Goal: Transaction & Acquisition: Download file/media

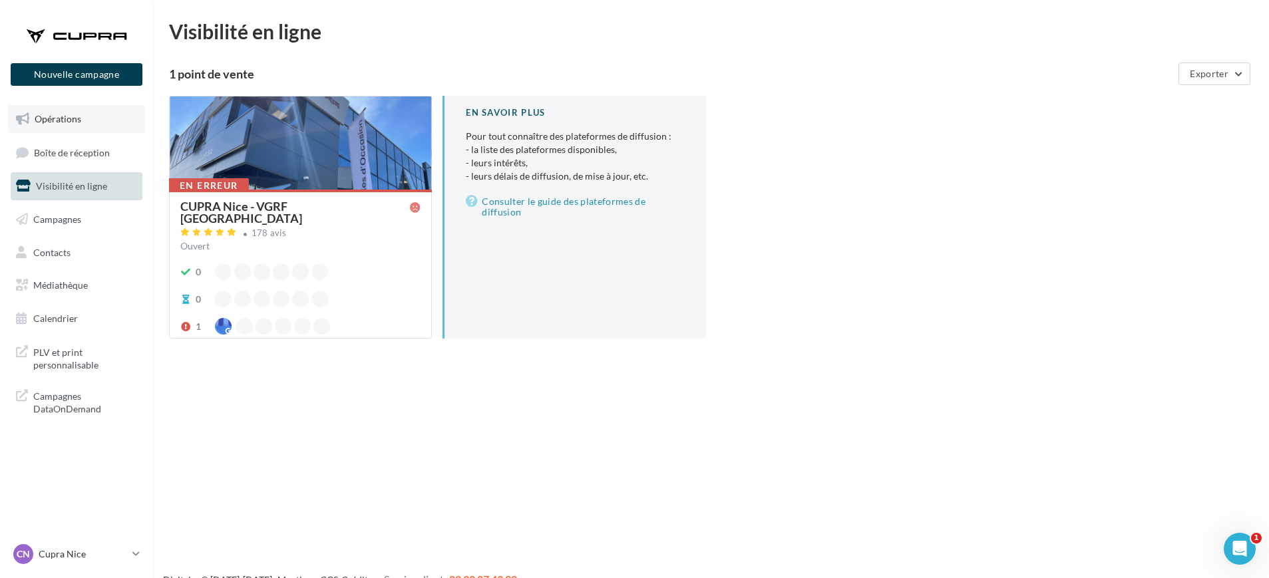
click at [116, 116] on link "Opérations" at bounding box center [76, 119] width 137 height 28
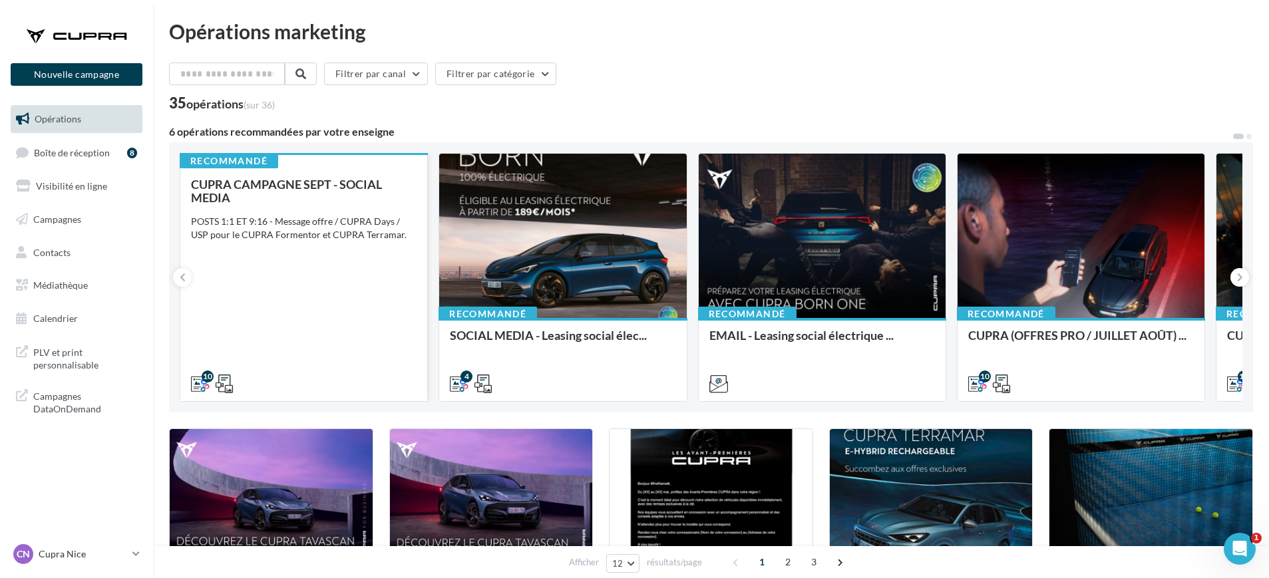
click at [355, 325] on div "CUPRA CAMPAGNE SEPT - SOCIAL MEDIA POSTS 1:1 ET 9:16 - Message offre / CUPRA Da…" at bounding box center [304, 284] width 226 height 212
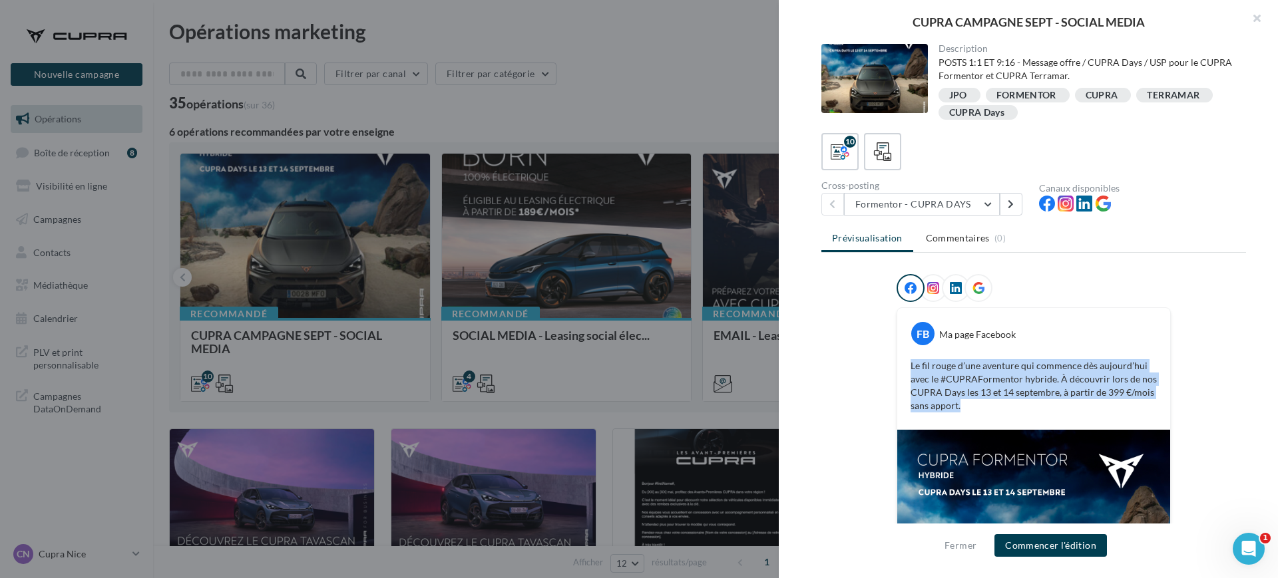
drag, startPoint x: 927, startPoint y: 384, endPoint x: 876, endPoint y: 361, distance: 55.4
click at [876, 361] on div "FB Ma page Facebook Le fil rouge d’une aventure qui commence dès aujourd’hui av…" at bounding box center [1033, 497] width 425 height 447
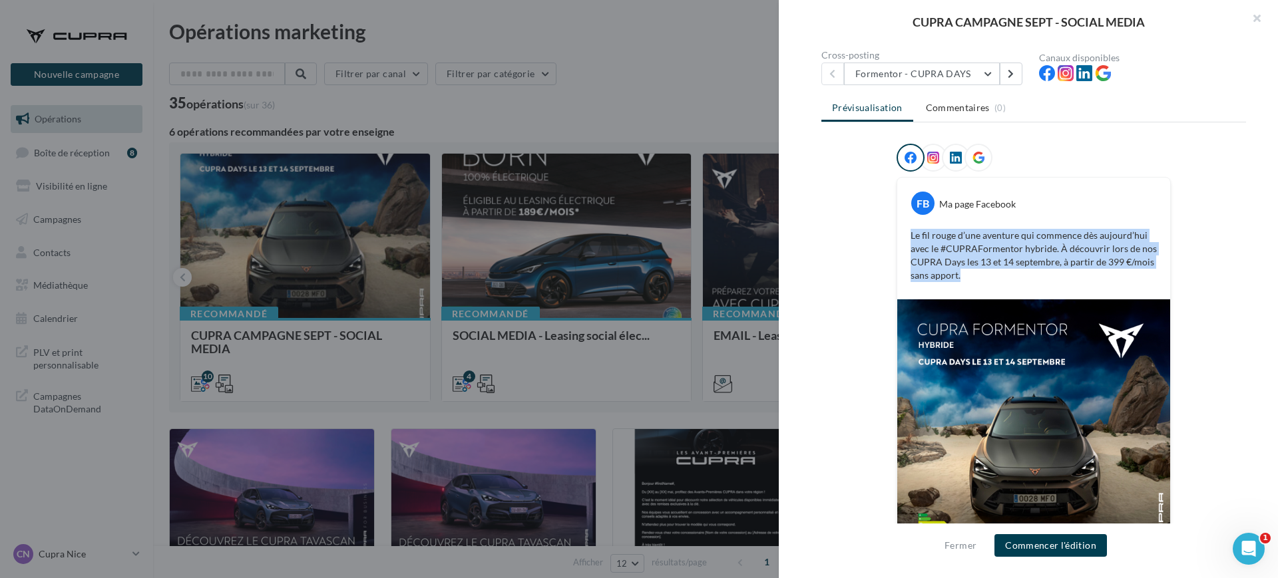
scroll to position [102, 0]
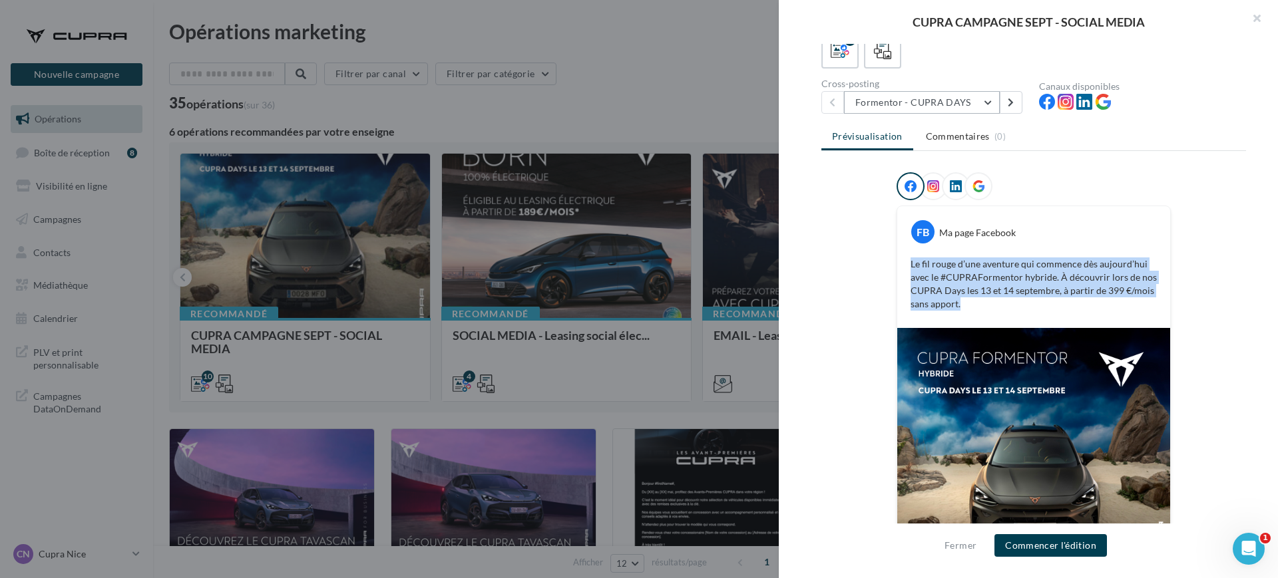
click at [918, 91] on button "Formentor - CUPRA DAYS" at bounding box center [922, 102] width 156 height 23
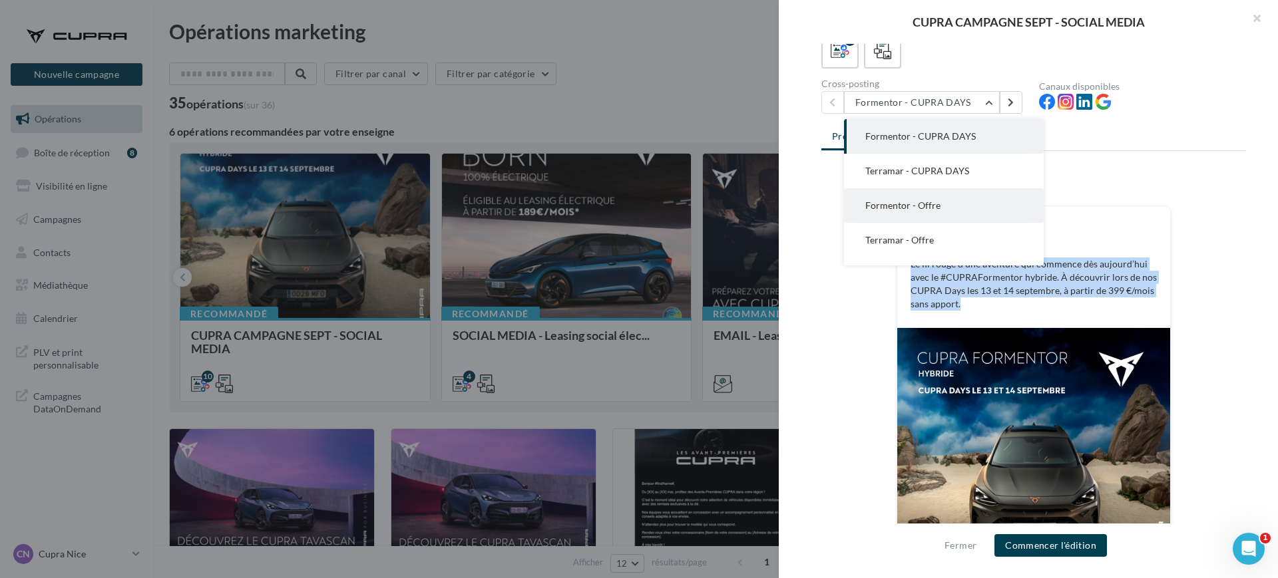
click at [914, 212] on button "Formentor - Offre" at bounding box center [944, 205] width 200 height 35
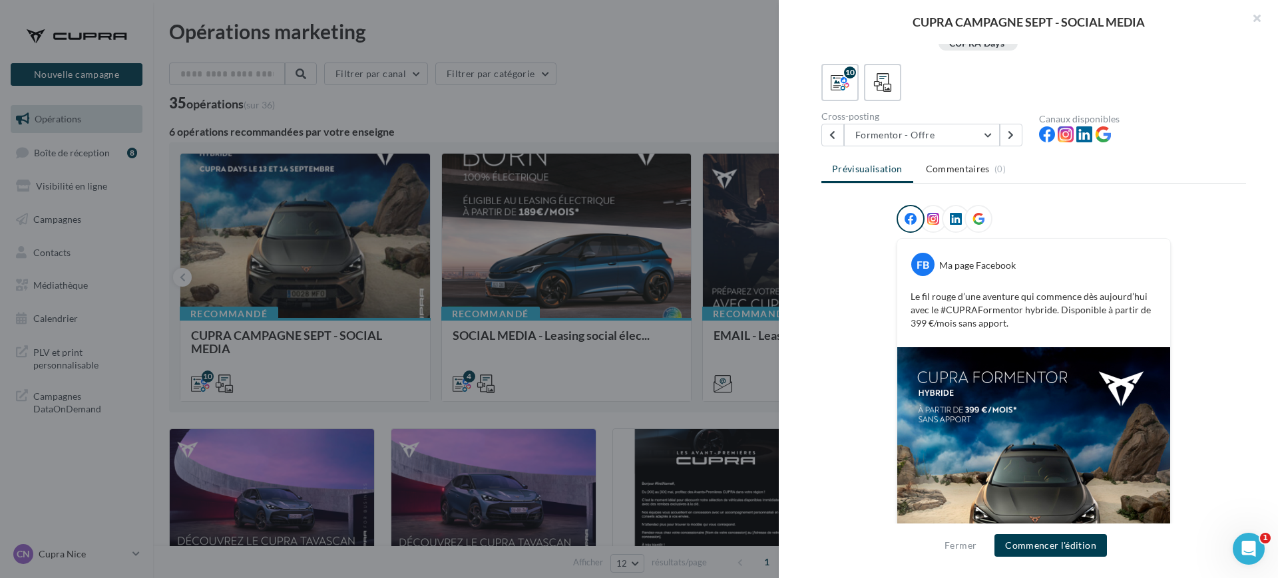
scroll to position [5, 0]
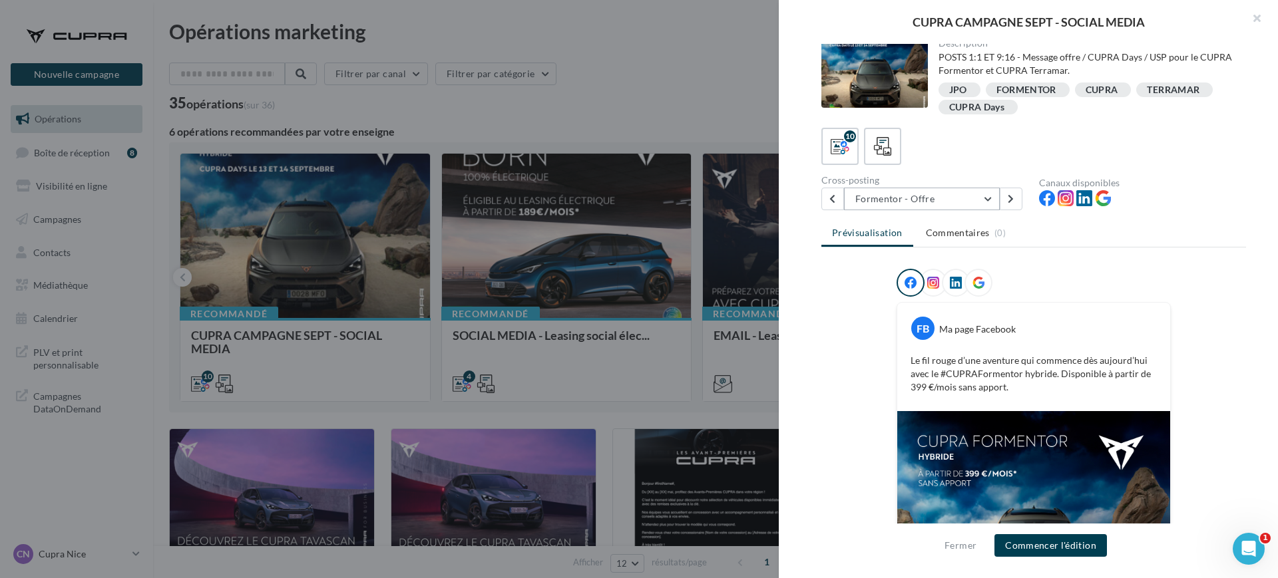
click at [910, 196] on button "Formentor - Offre" at bounding box center [922, 199] width 156 height 23
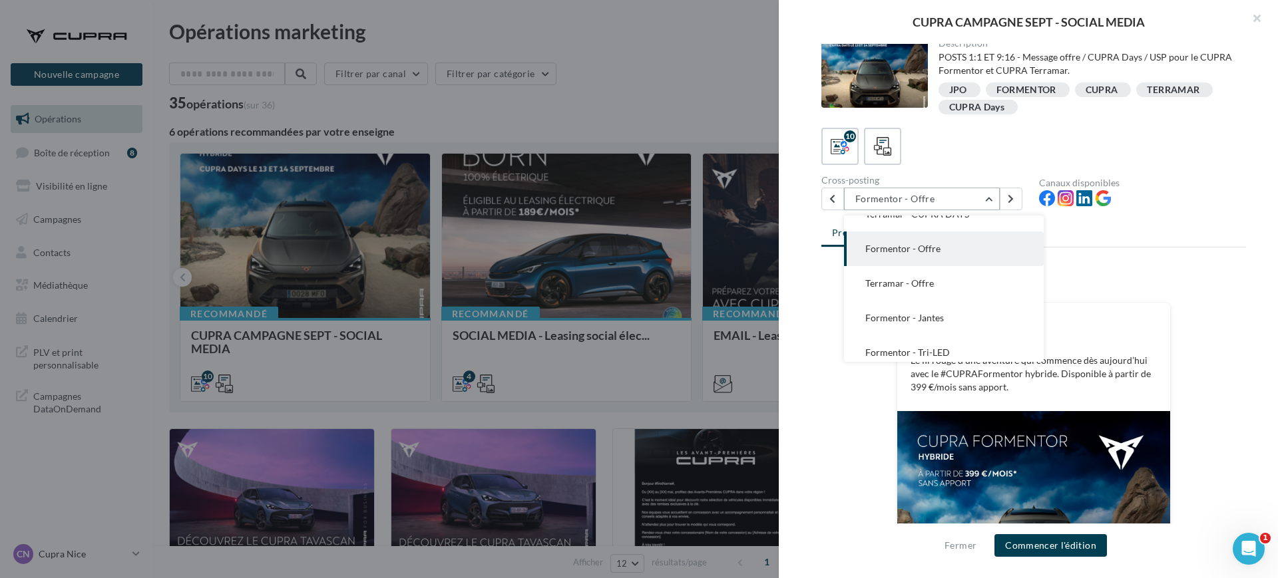
scroll to position [33, 0]
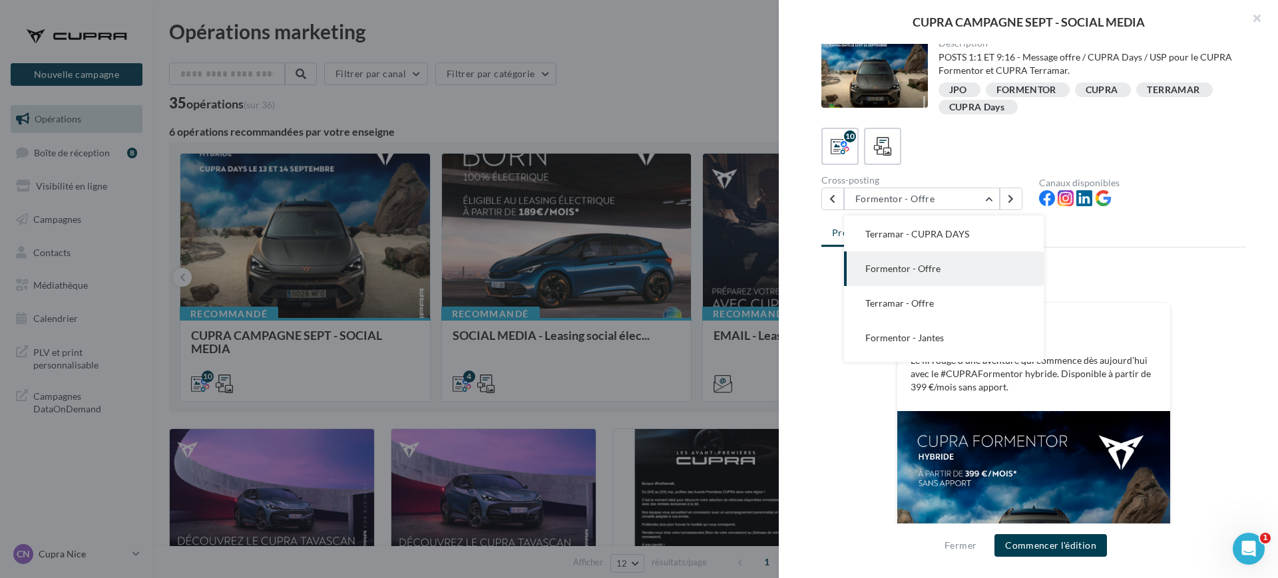
click at [1227, 314] on div "FB Ma page Facebook Le fil rouge d’une aventure qui commence dès aujourd’hui av…" at bounding box center [1033, 485] width 425 height 433
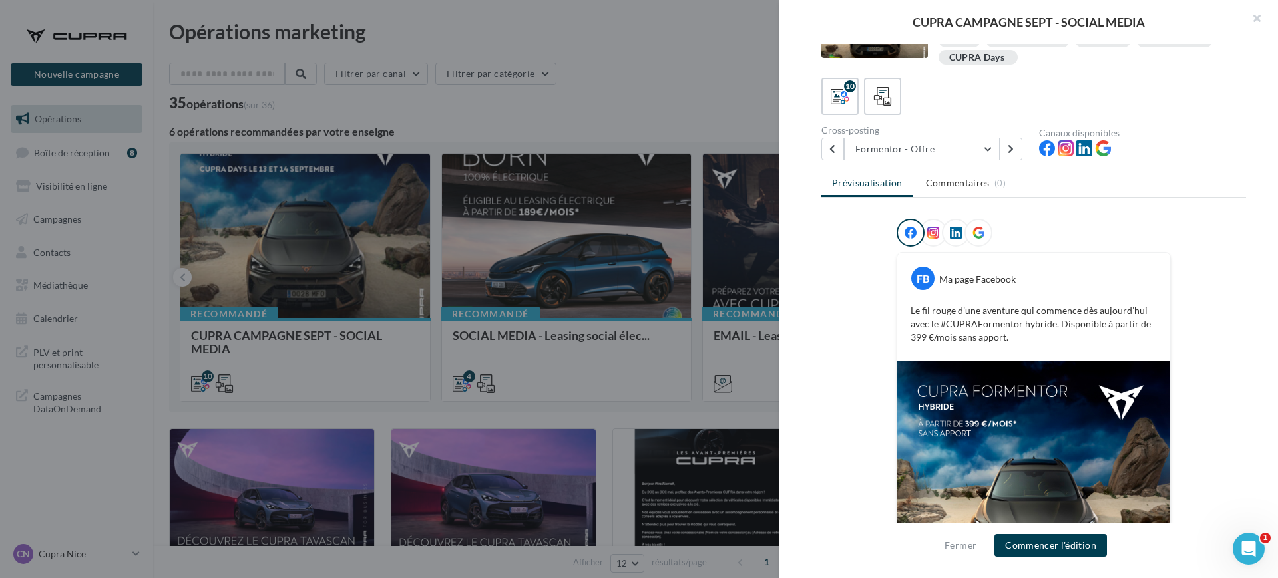
scroll to position [83, 0]
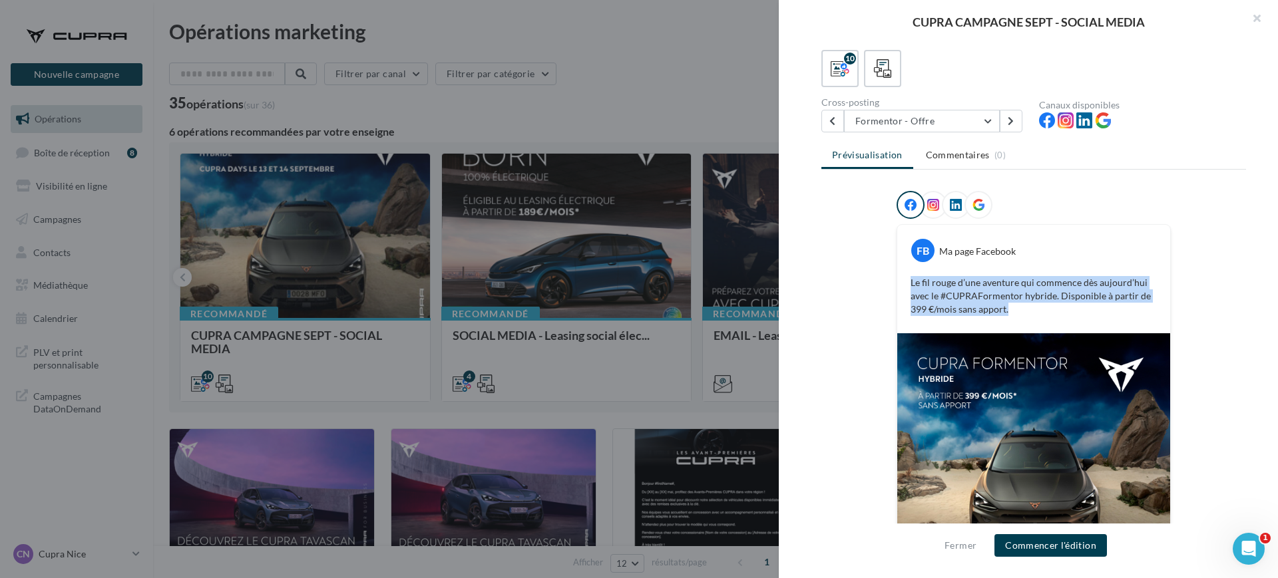
drag, startPoint x: 1044, startPoint y: 306, endPoint x: 837, endPoint y: 286, distance: 208.6
click at [837, 286] on div "FB Ma page Facebook Le fil rouge d’une aventure qui commence dès aujourd’hui av…" at bounding box center [1033, 407] width 425 height 433
copy p "Le fil rouge d’une aventure qui commence dès aujourd’hui avec le #CUPRAFormento…"
click at [929, 116] on button "Formentor - Offre" at bounding box center [922, 121] width 156 height 23
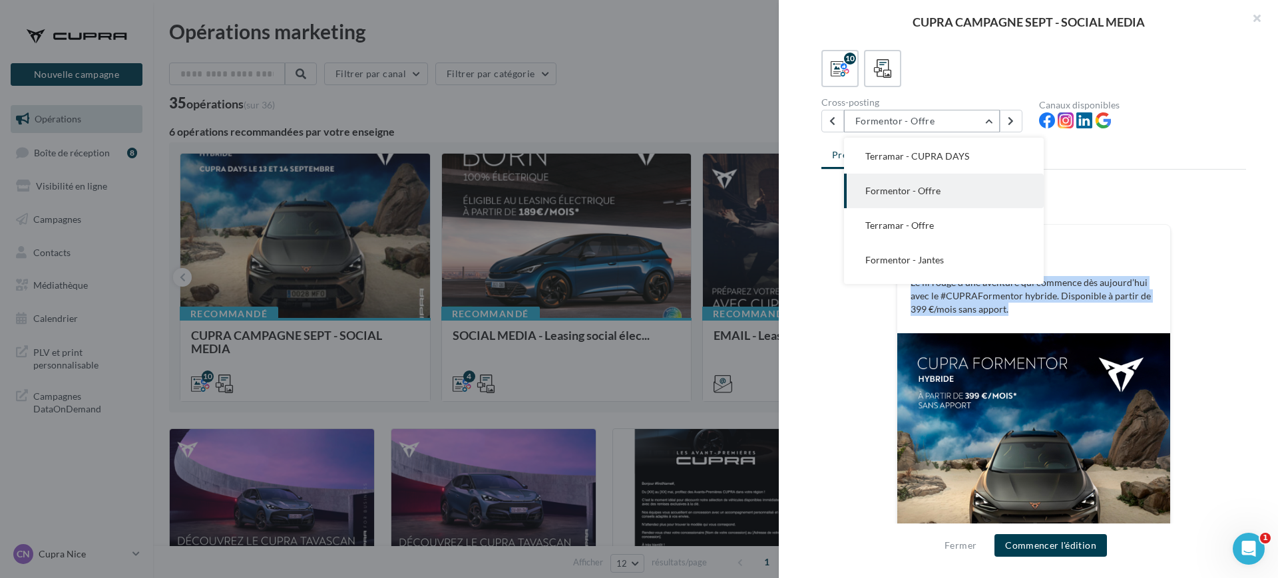
scroll to position [35, 0]
click at [910, 215] on button "Terramar - Offre" at bounding box center [944, 224] width 200 height 35
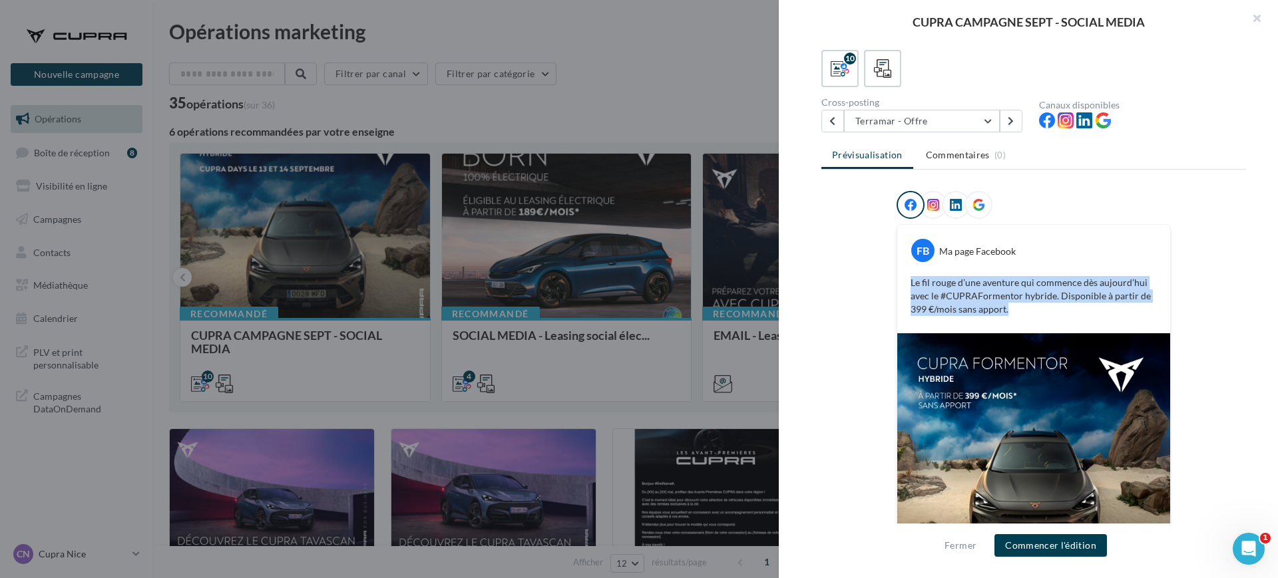
scroll to position [0, 0]
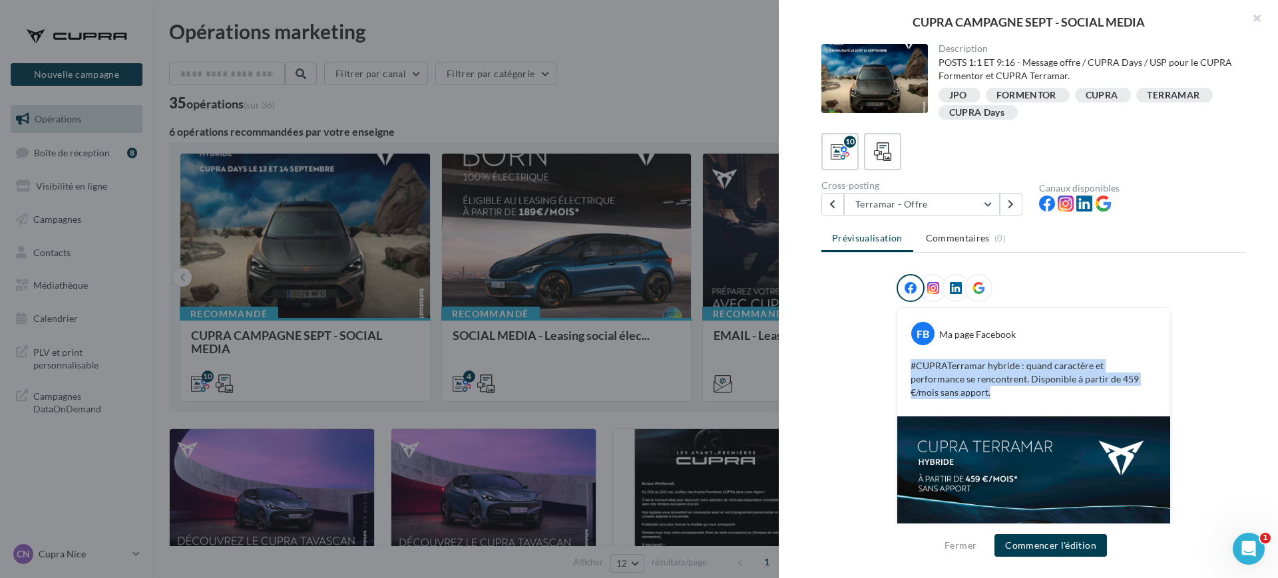
drag, startPoint x: 1047, startPoint y: 388, endPoint x: 805, endPoint y: 365, distance: 243.9
click at [805, 365] on div "Description POSTS 1:1 ET 9:16 - Message offre / CUPRA Days / USP pour le CUPRA …" at bounding box center [1034, 290] width 510 height 492
copy p "#CUPRATerramar hybride : quand caractère et performance se rencontrent. Disponi…"
click at [586, 102] on div at bounding box center [639, 289] width 1278 height 578
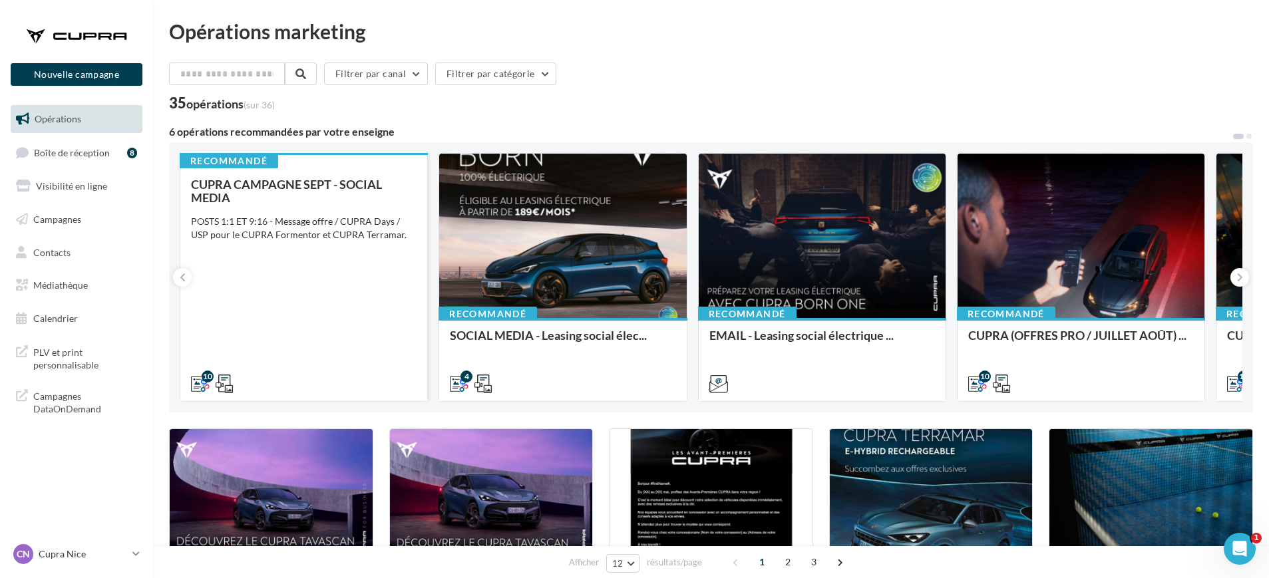
click at [382, 213] on div "CUPRA CAMPAGNE SEPT - SOCIAL MEDIA POSTS 1:1 ET 9:16 - Message offre / CUPRA Da…" at bounding box center [304, 284] width 226 height 212
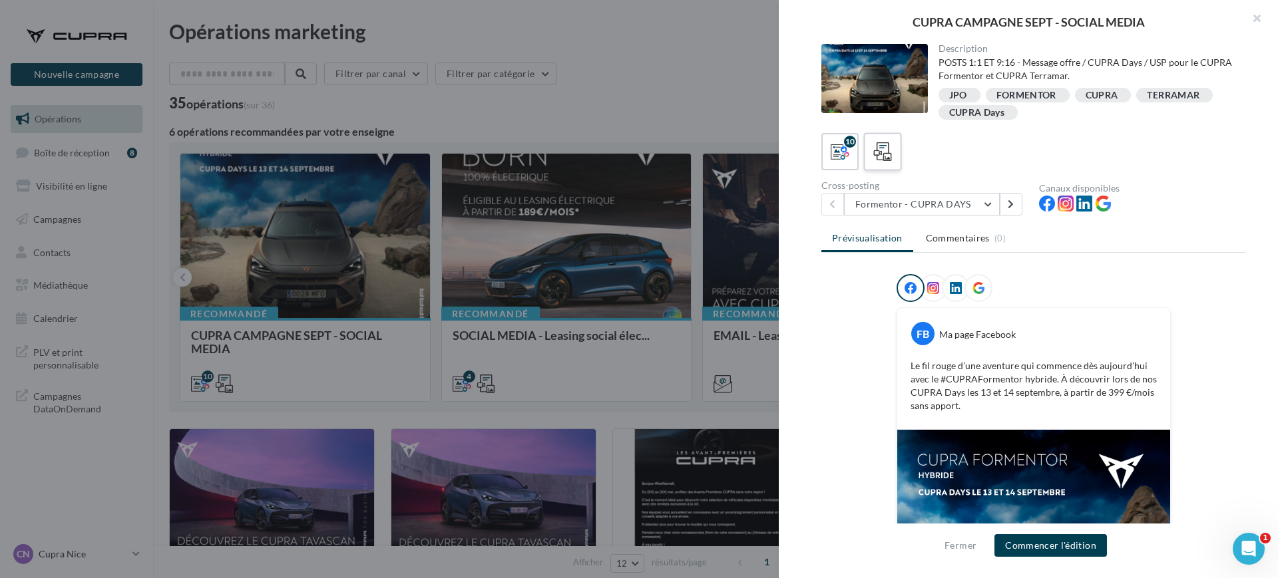
click at [886, 145] on icon at bounding box center [882, 151] width 19 height 19
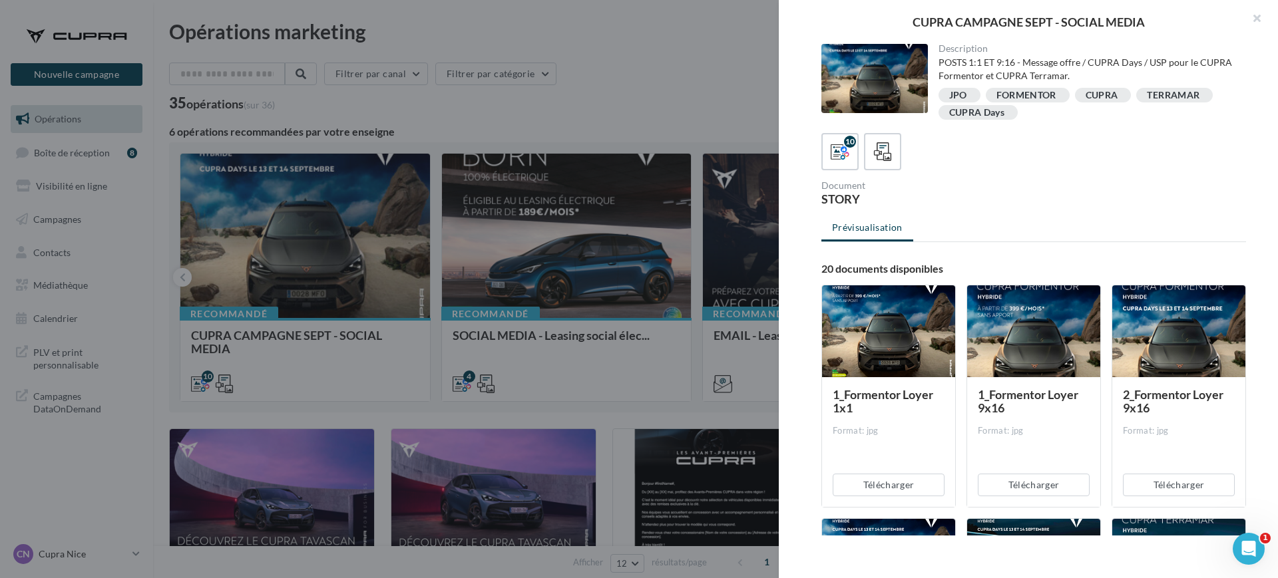
scroll to position [83, 0]
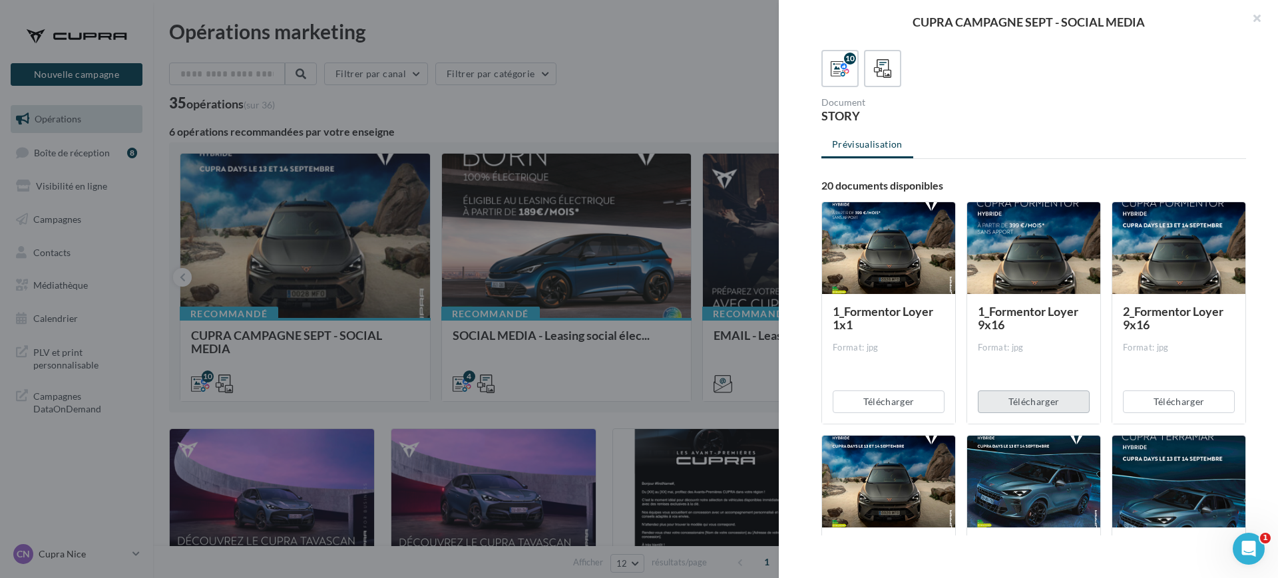
click at [1009, 398] on button "Télécharger" at bounding box center [1034, 402] width 112 height 23
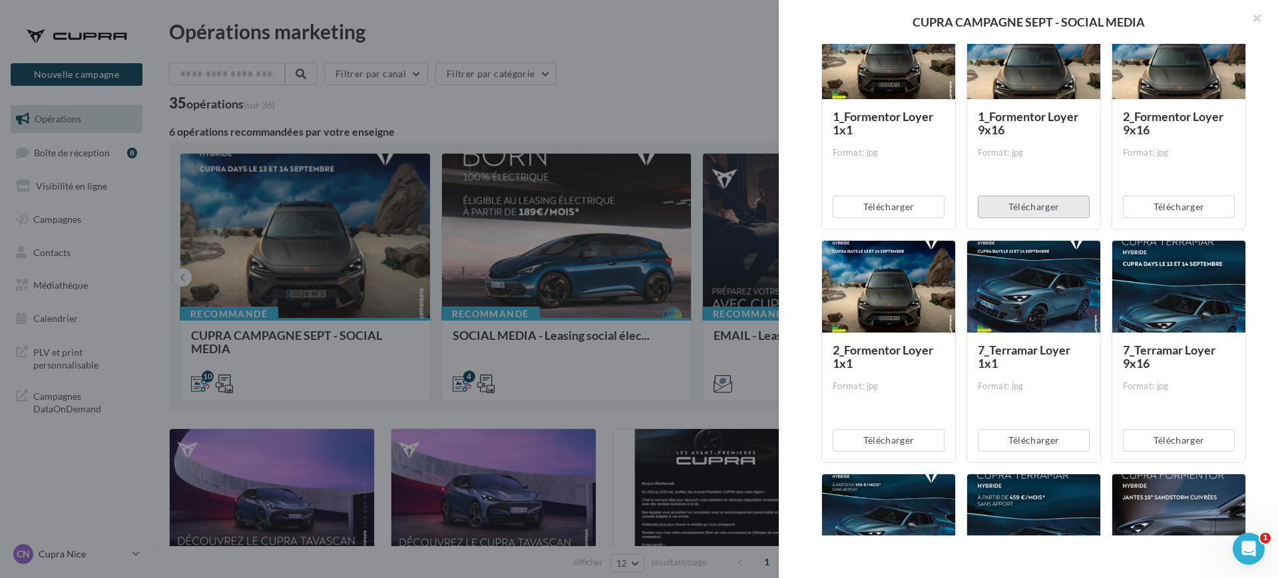
scroll to position [250, 0]
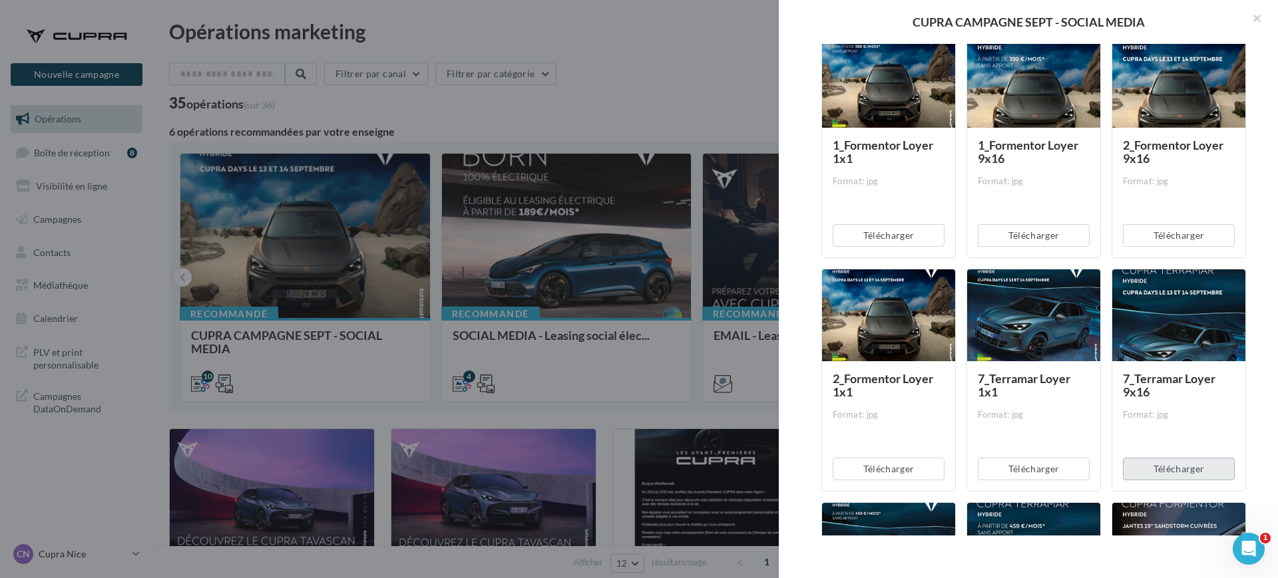
click at [1163, 461] on button "Télécharger" at bounding box center [1179, 469] width 112 height 23
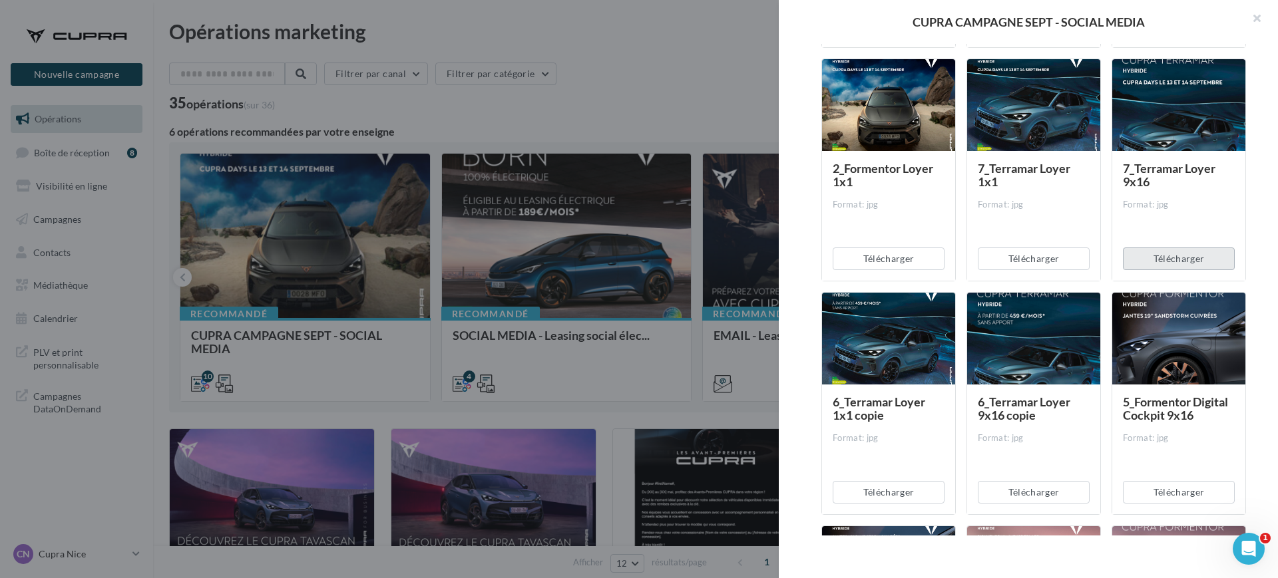
scroll to position [499, 0]
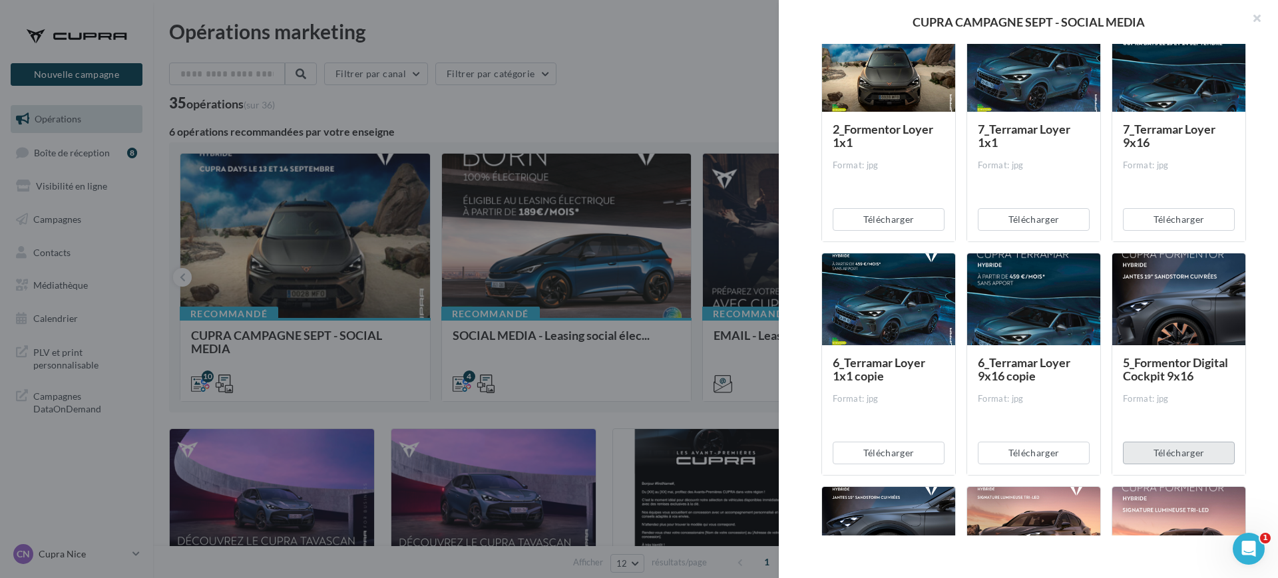
click at [1159, 460] on button "Télécharger" at bounding box center [1179, 453] width 112 height 23
click at [1159, 460] on div "Télécharger" at bounding box center [1178, 453] width 133 height 44
click at [1043, 451] on button "Télécharger" at bounding box center [1034, 453] width 112 height 23
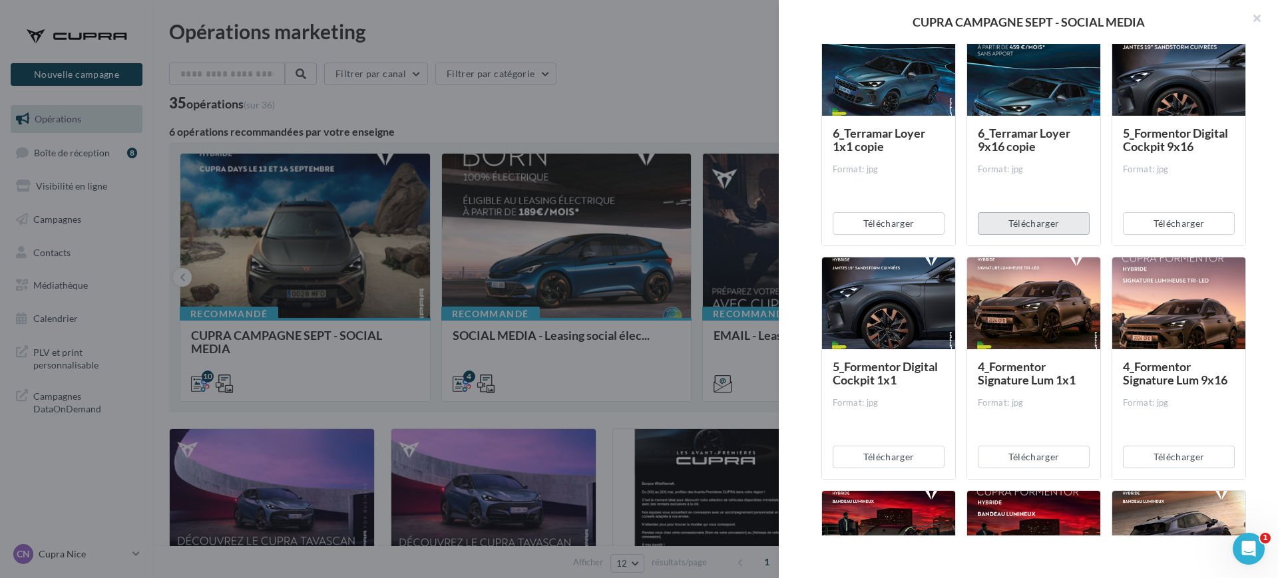
scroll to position [749, 0]
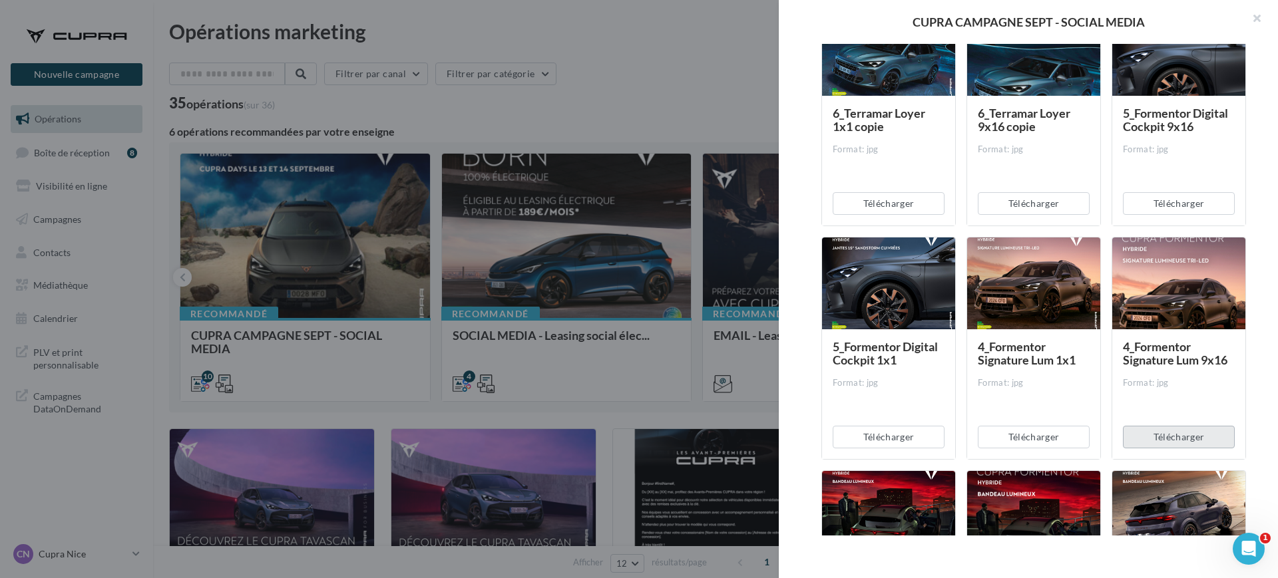
click at [1155, 445] on button "Télécharger" at bounding box center [1179, 437] width 112 height 23
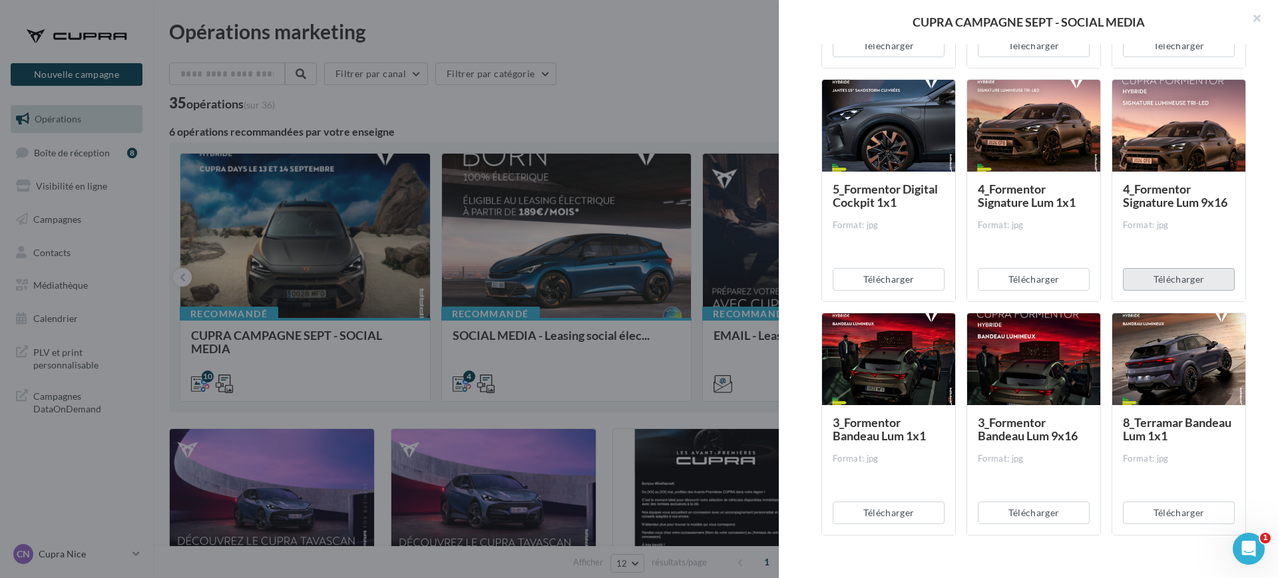
scroll to position [915, 0]
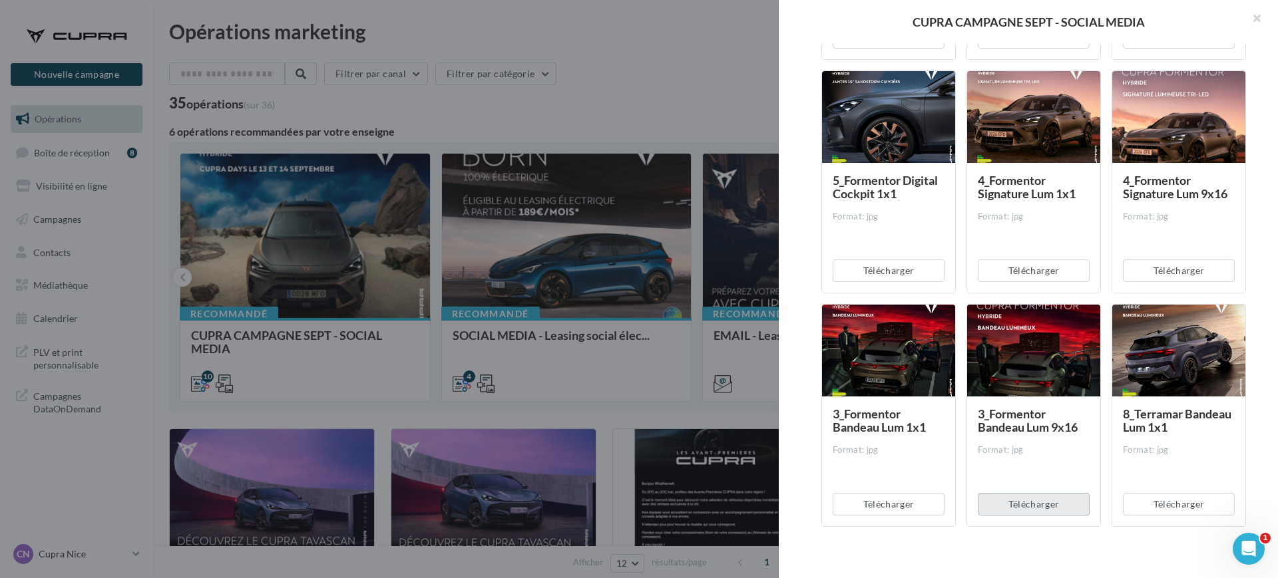
click at [1066, 508] on button "Télécharger" at bounding box center [1034, 504] width 112 height 23
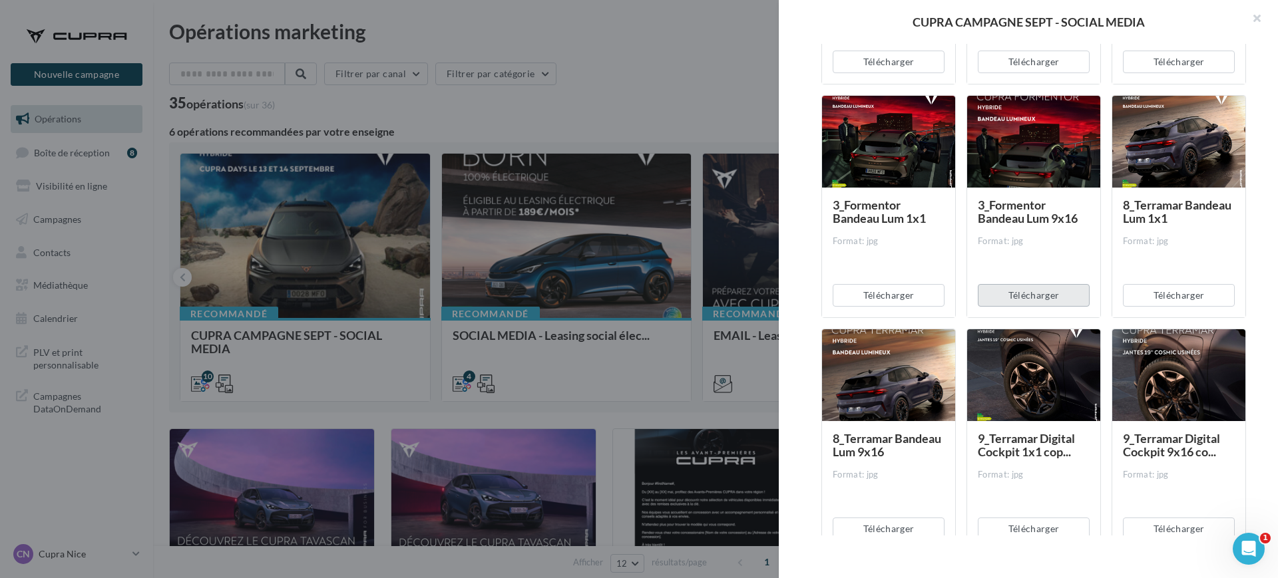
scroll to position [1165, 0]
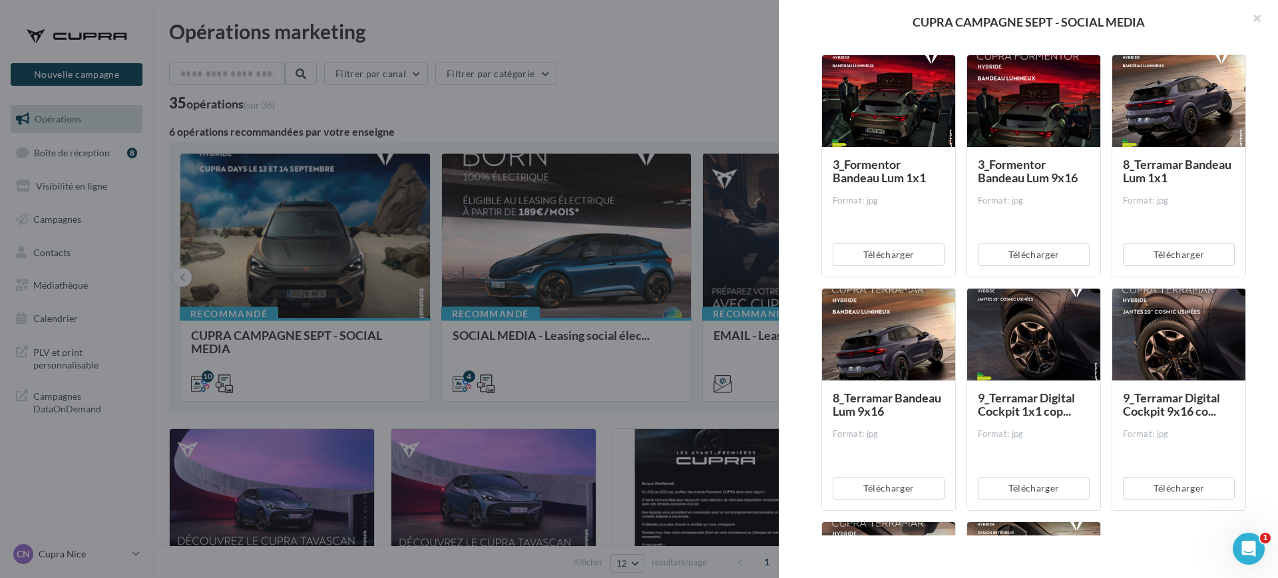
click at [897, 507] on div "Télécharger" at bounding box center [888, 488] width 133 height 44
click at [905, 500] on div "Télécharger" at bounding box center [888, 488] width 133 height 44
click at [919, 489] on button "Télécharger" at bounding box center [889, 488] width 112 height 23
click at [1128, 488] on button "Télécharger" at bounding box center [1179, 488] width 112 height 23
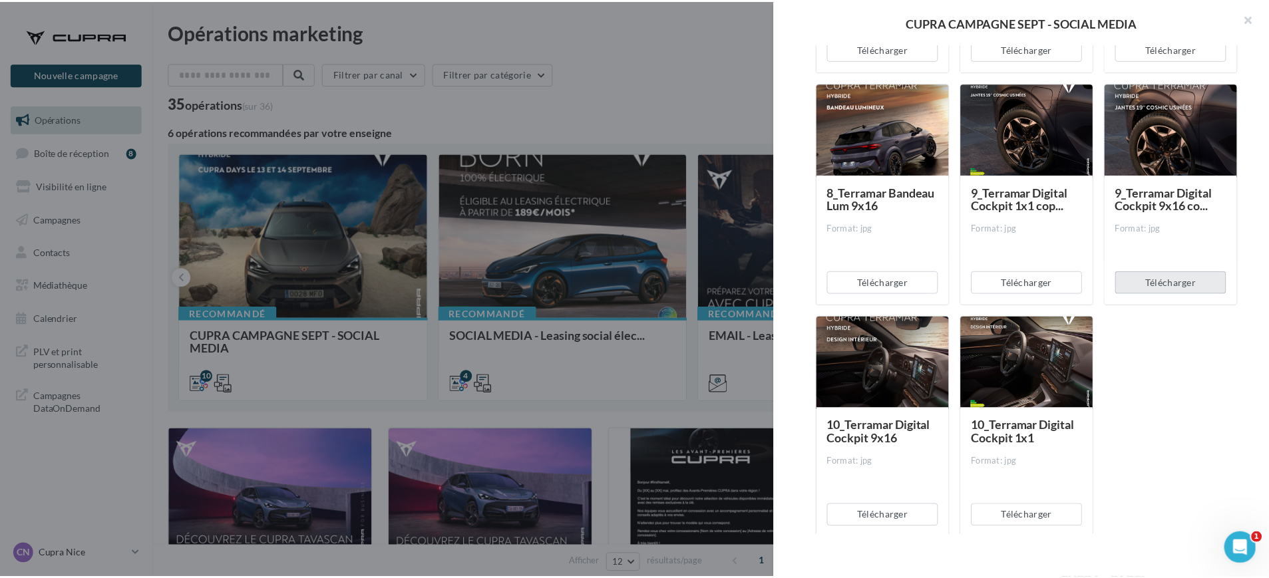
scroll to position [1395, 0]
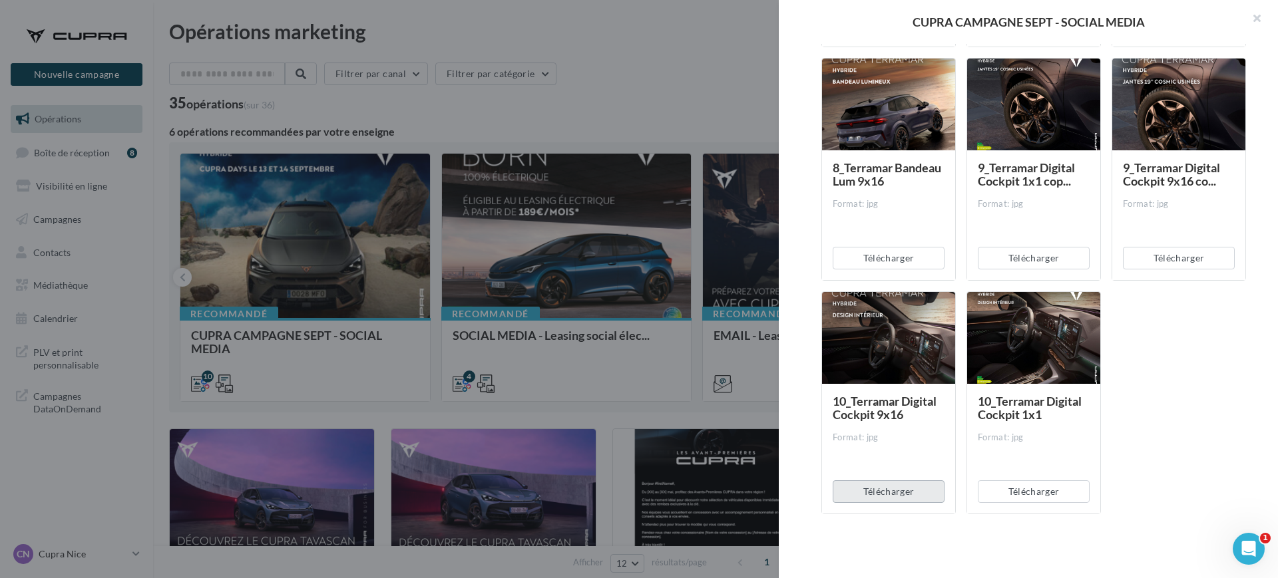
click at [887, 492] on button "Télécharger" at bounding box center [889, 491] width 112 height 23
click at [498, 115] on div at bounding box center [639, 289] width 1278 height 578
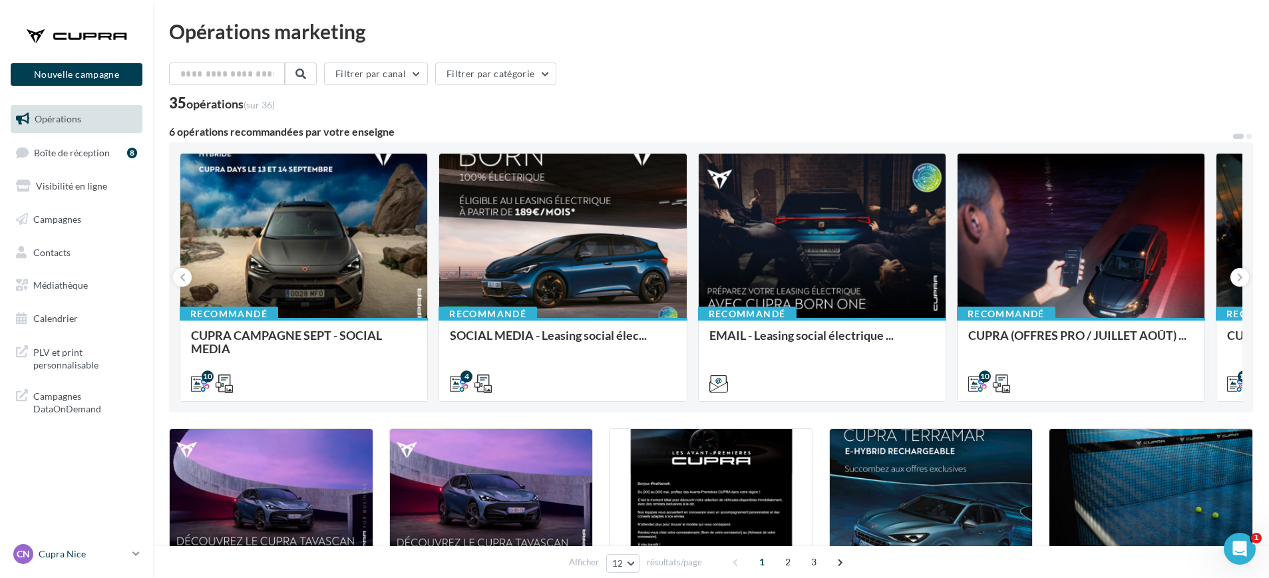
click at [134, 549] on icon at bounding box center [135, 553] width 7 height 11
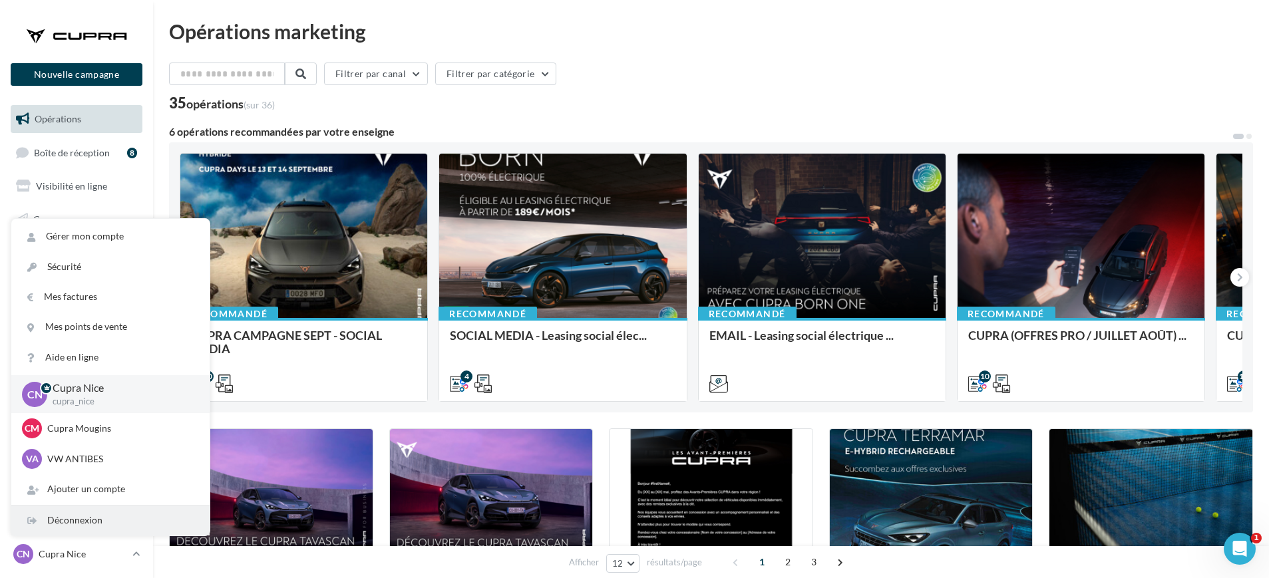
click at [98, 522] on div "Déconnexion" at bounding box center [110, 521] width 198 height 30
